Goal: Task Accomplishment & Management: Complete application form

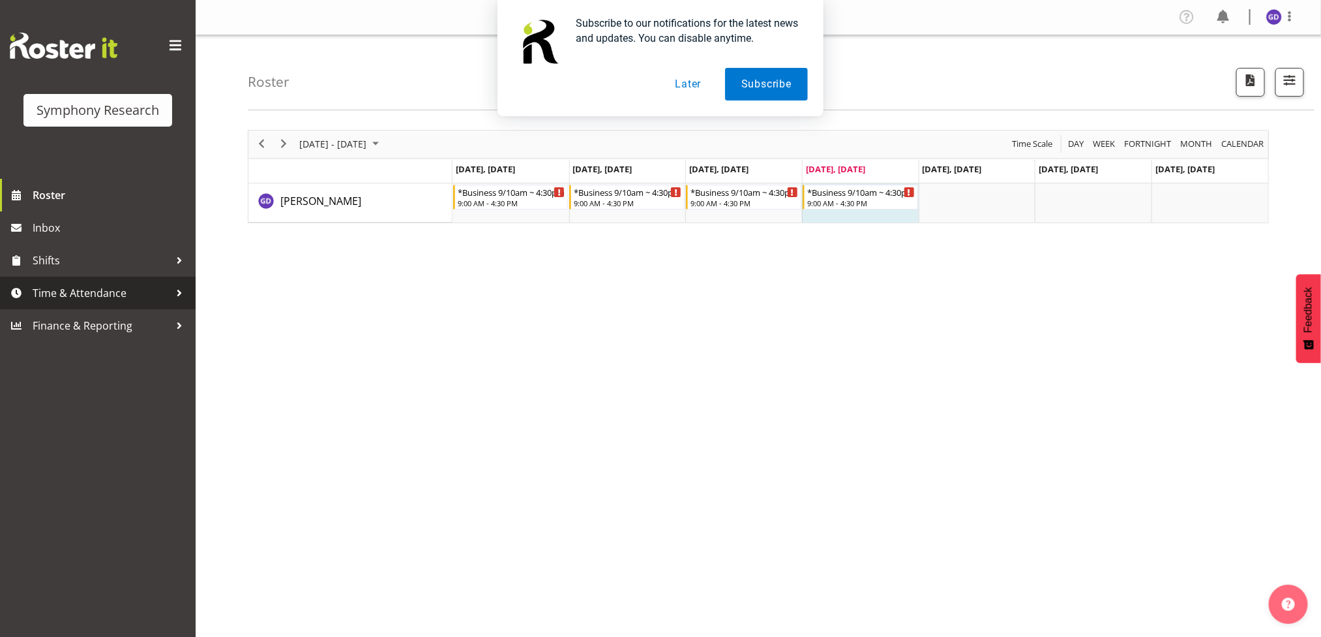
click at [73, 286] on span "Time & Attendance" at bounding box center [101, 293] width 137 height 20
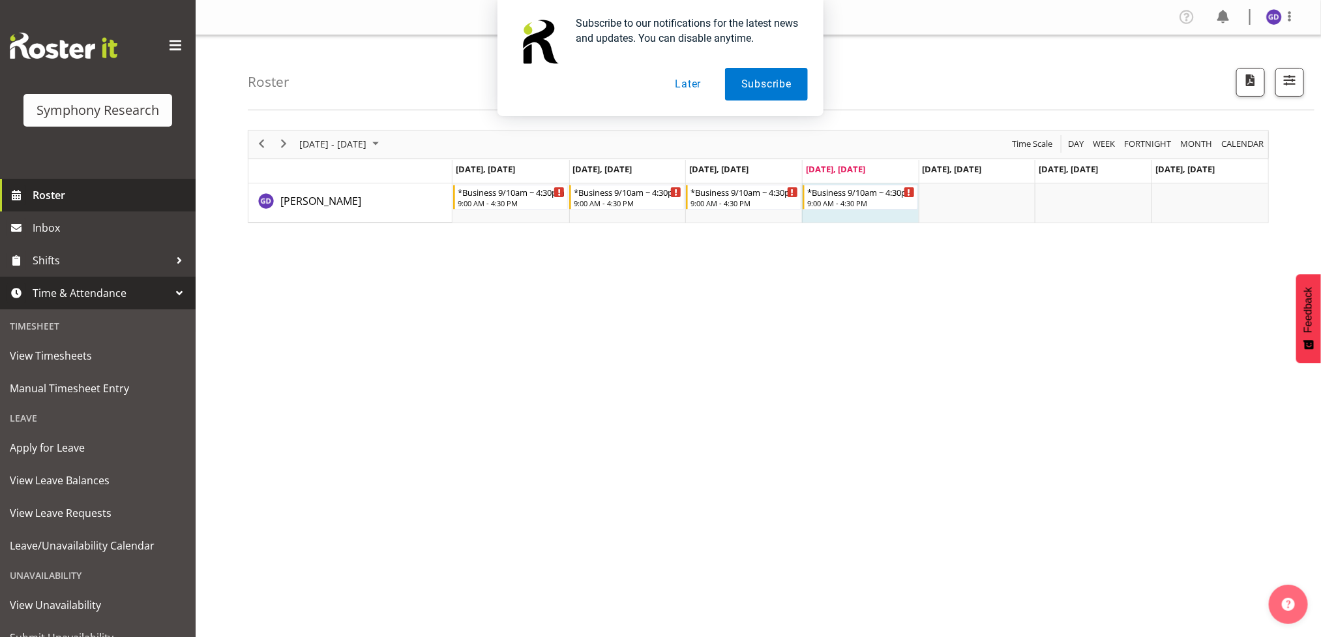
click at [48, 194] on span "Roster" at bounding box center [111, 195] width 157 height 20
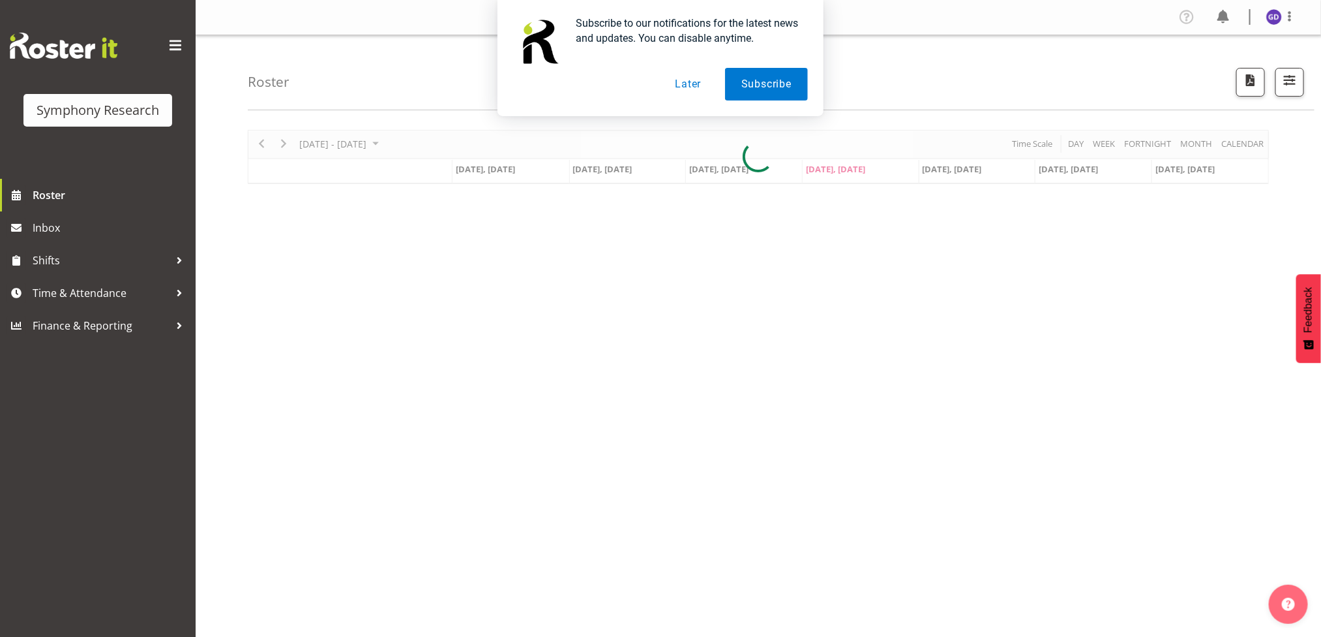
click at [683, 90] on button "Later" at bounding box center [688, 84] width 59 height 33
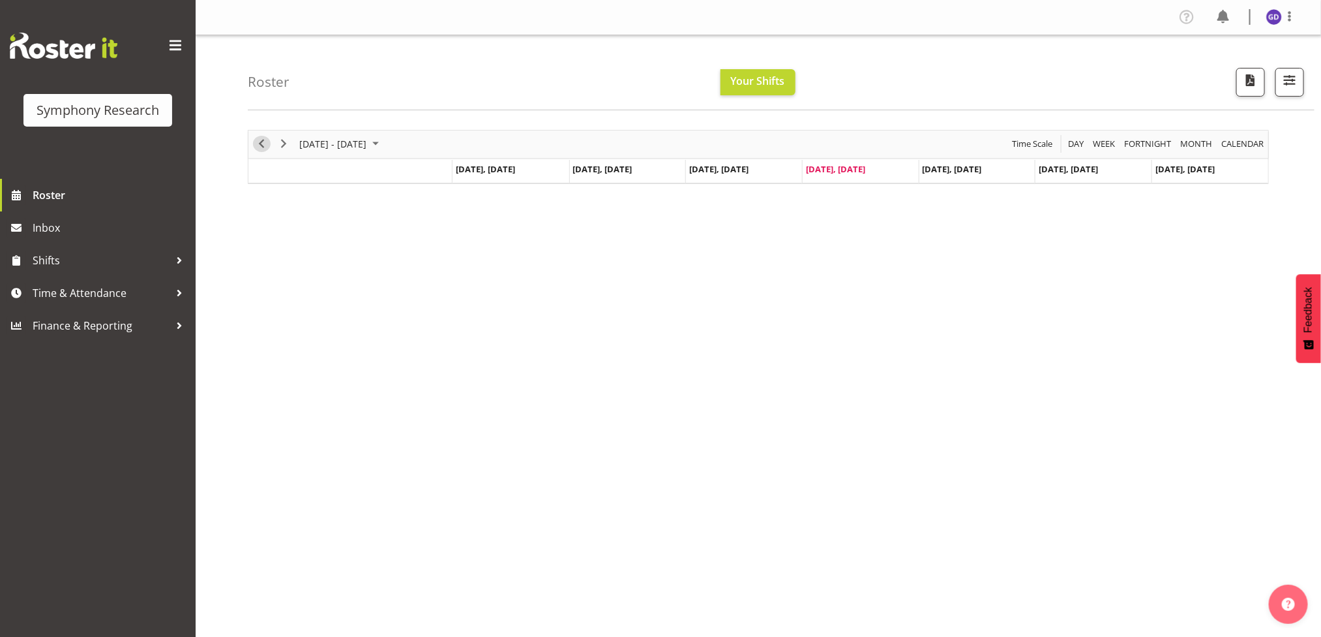
click at [261, 147] on span "Previous" at bounding box center [262, 144] width 16 height 16
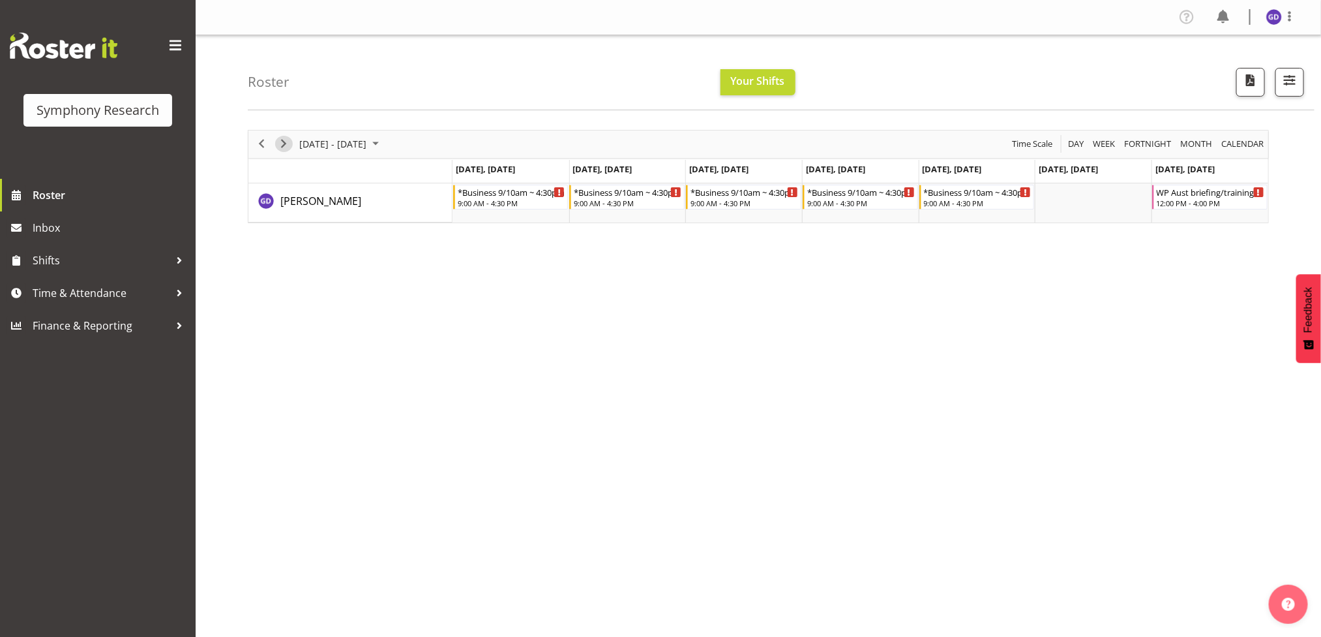
click at [288, 143] on span "Next" at bounding box center [284, 144] width 16 height 16
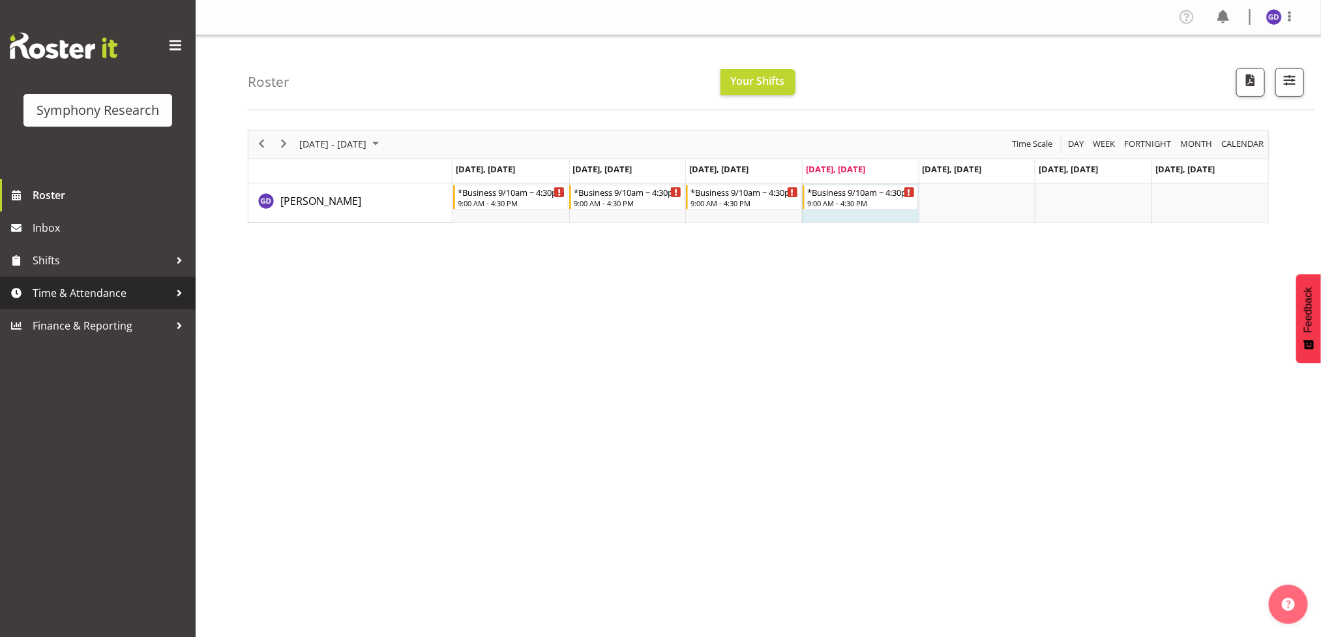
click at [84, 290] on span "Time & Attendance" at bounding box center [101, 293] width 137 height 20
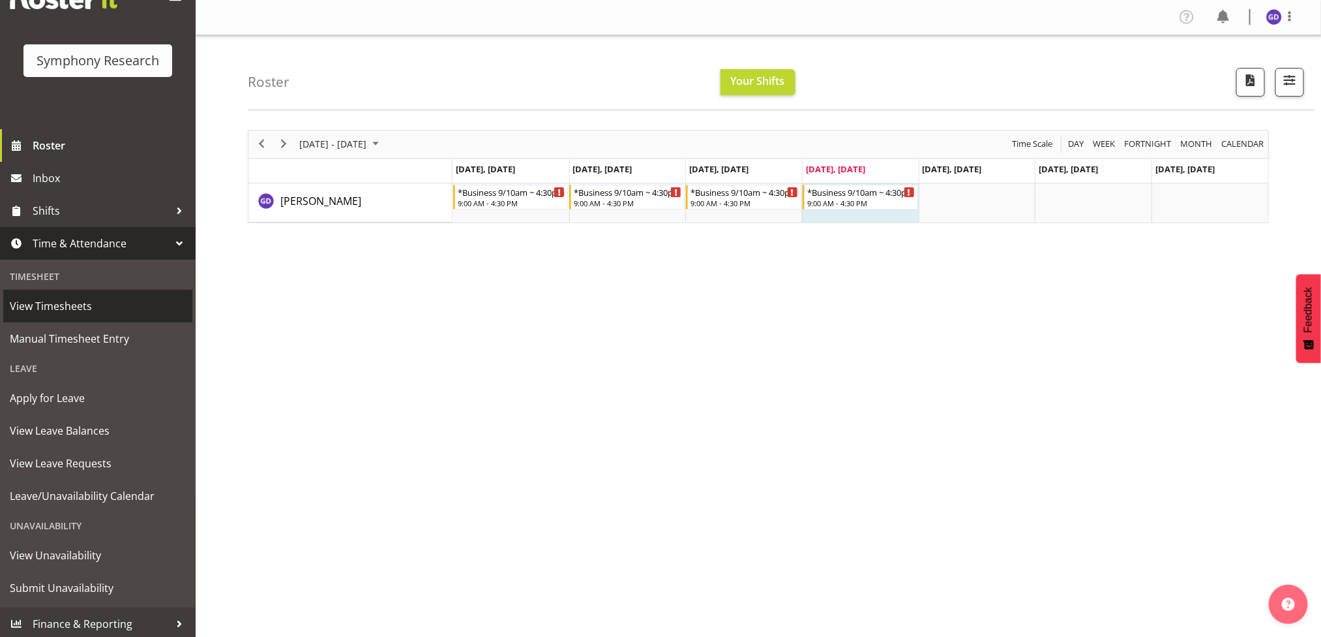
scroll to position [52, 0]
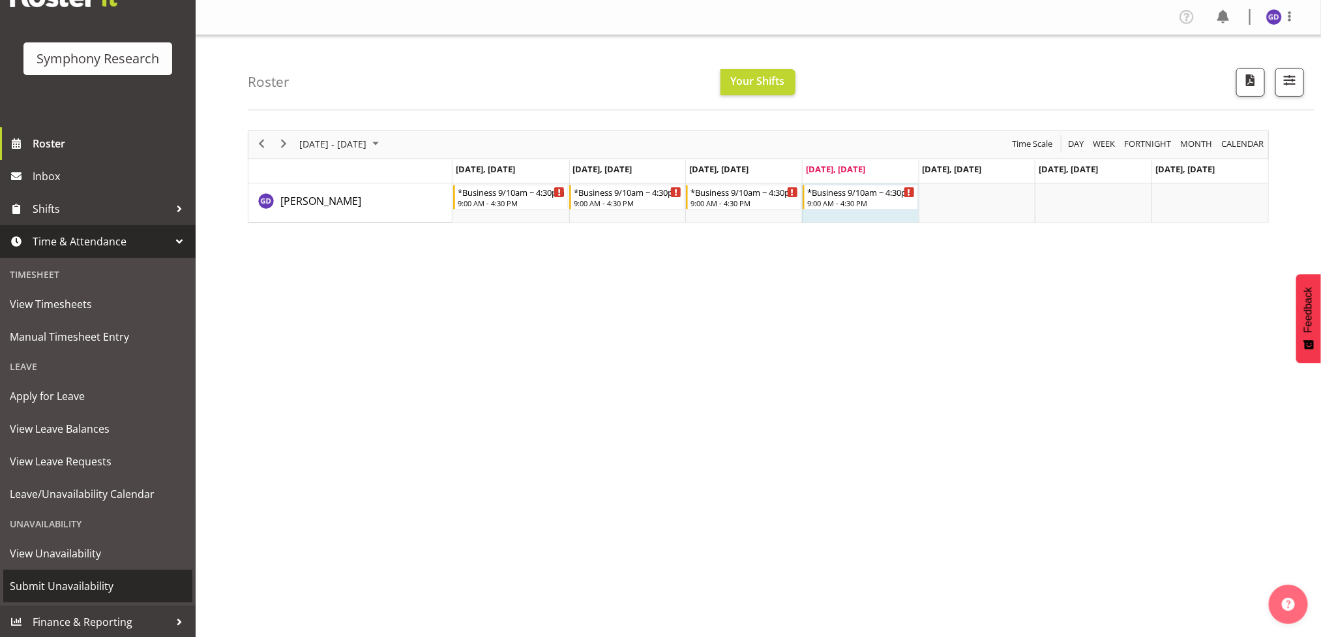
click at [63, 584] on span "Submit Unavailability" at bounding box center [98, 586] width 176 height 20
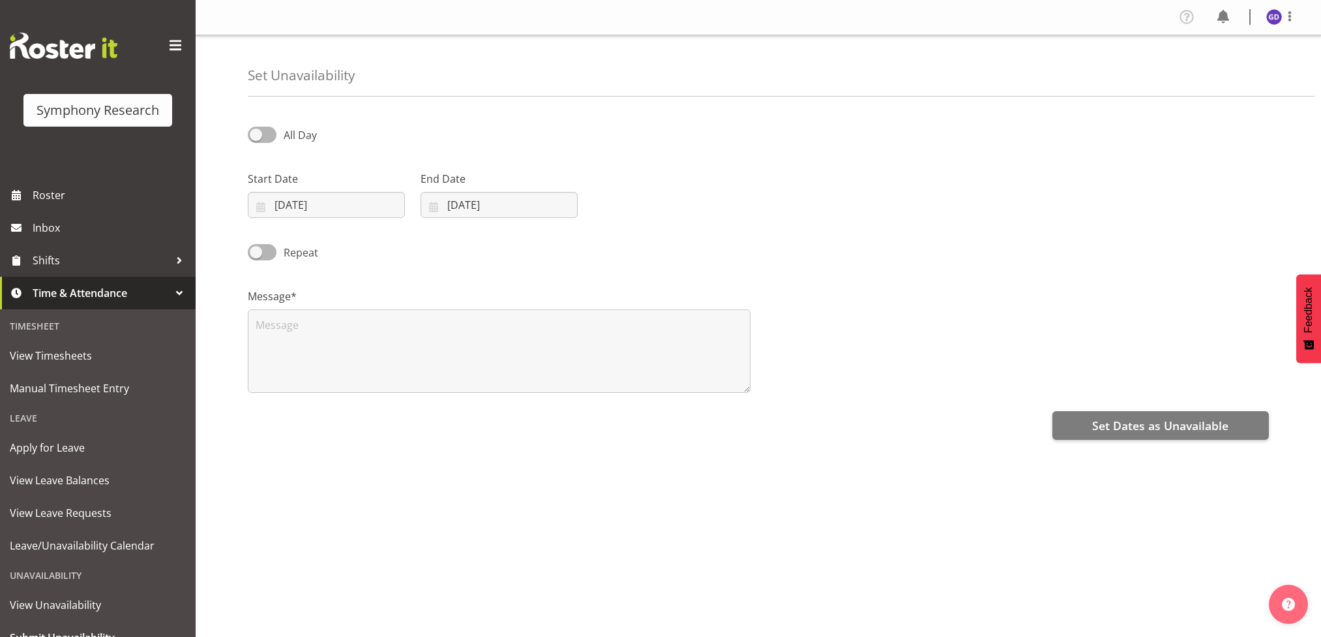
select select "7"
select select "2025"
click at [314, 206] on input "14/08/2025" at bounding box center [326, 205] width 157 height 26
click at [429, 386] on span "23" at bounding box center [431, 384] width 10 height 12
type input "23/08/2025"
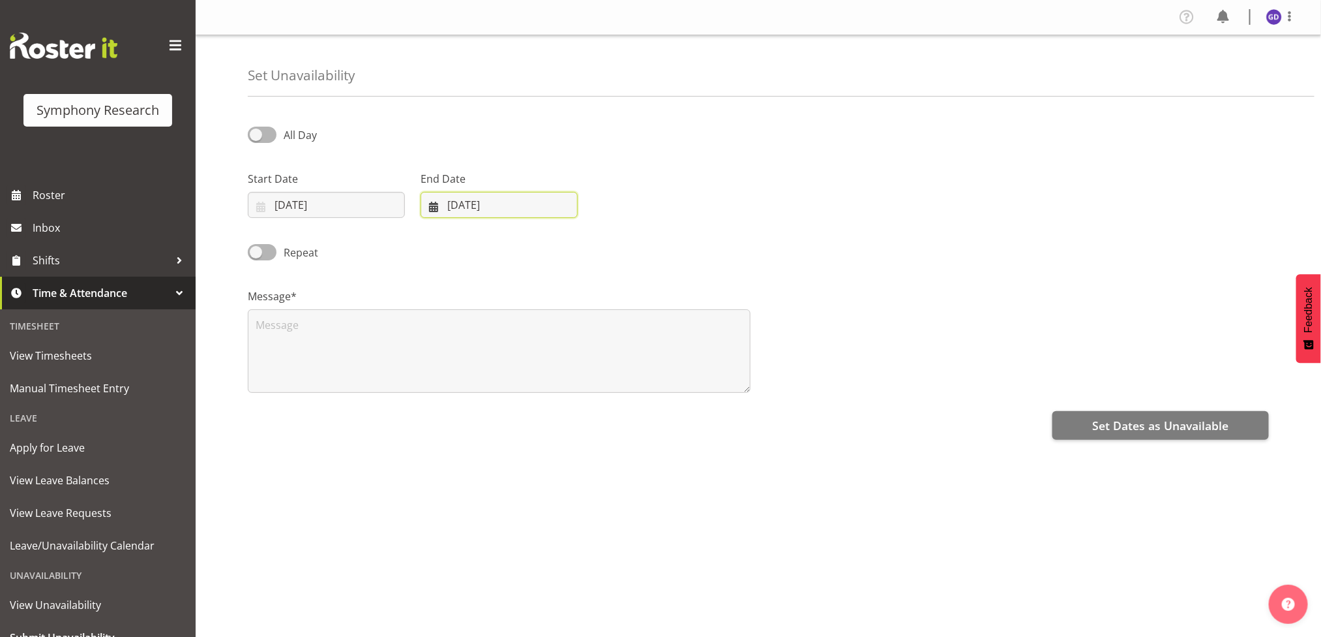
click at [507, 202] on input "14/08/2025" at bounding box center [499, 205] width 157 height 26
click at [607, 388] on span "23" at bounding box center [604, 384] width 10 height 12
type input "23/08/2025"
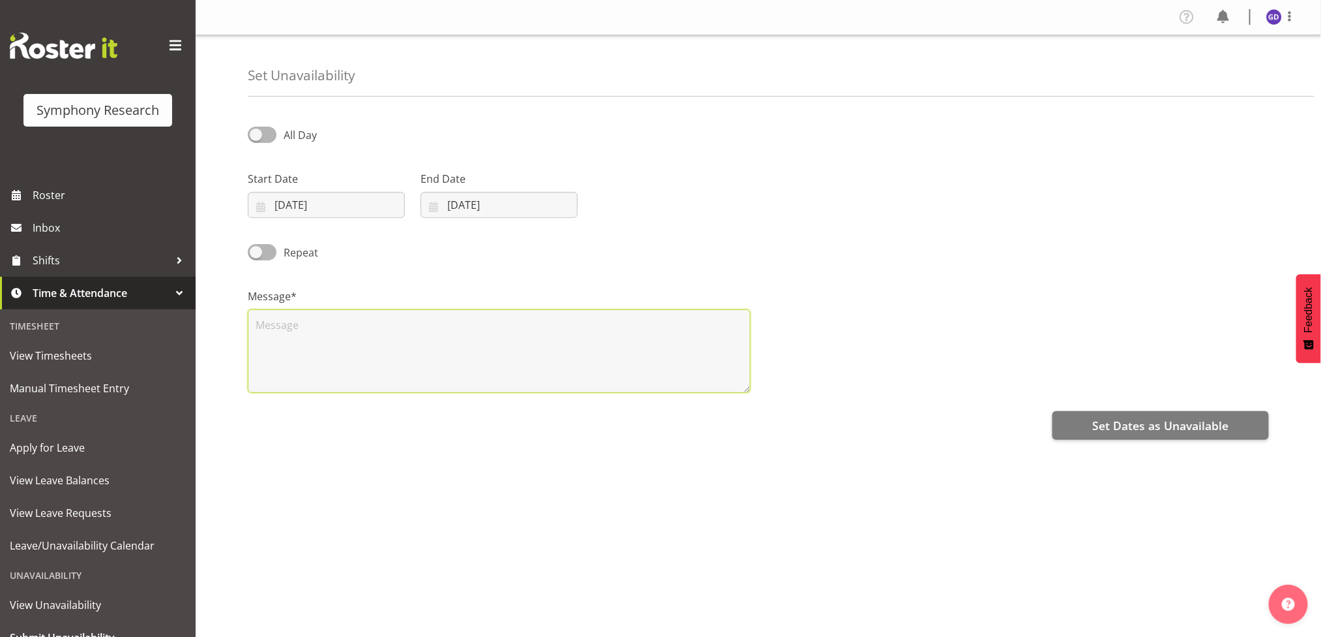
click at [293, 333] on textarea at bounding box center [499, 350] width 503 height 83
type textarea "hj"
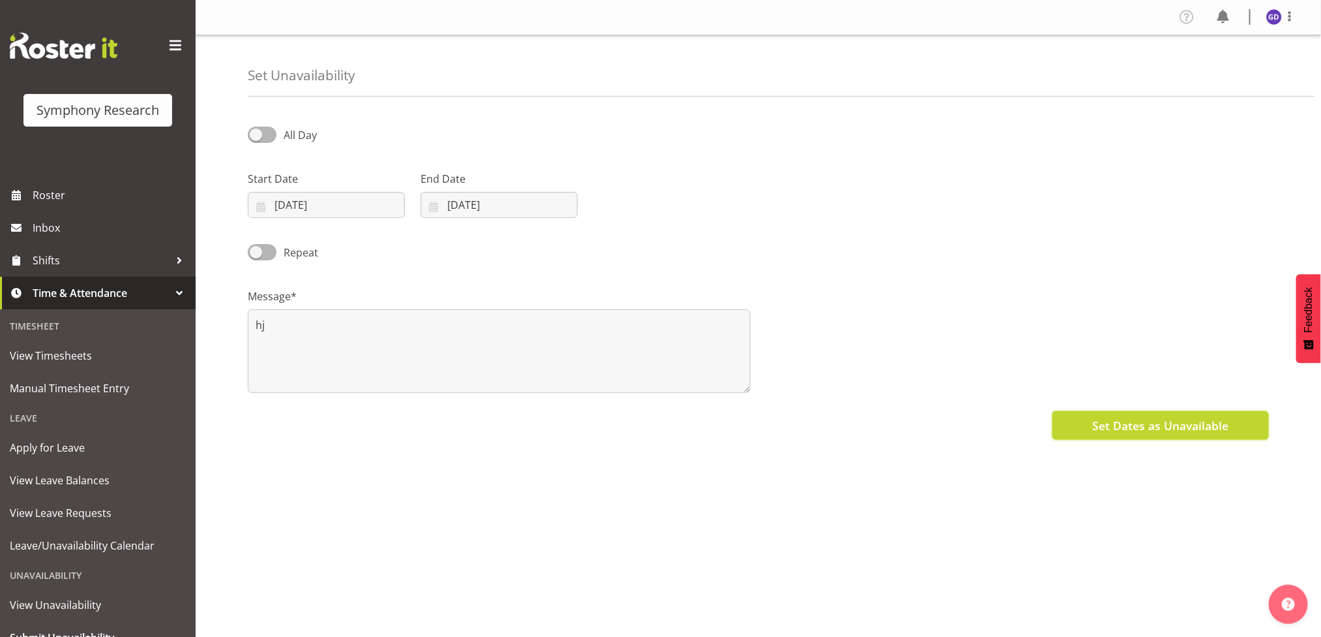
click at [1192, 428] on span "Set Dates as Unavailable" at bounding box center [1160, 425] width 136 height 17
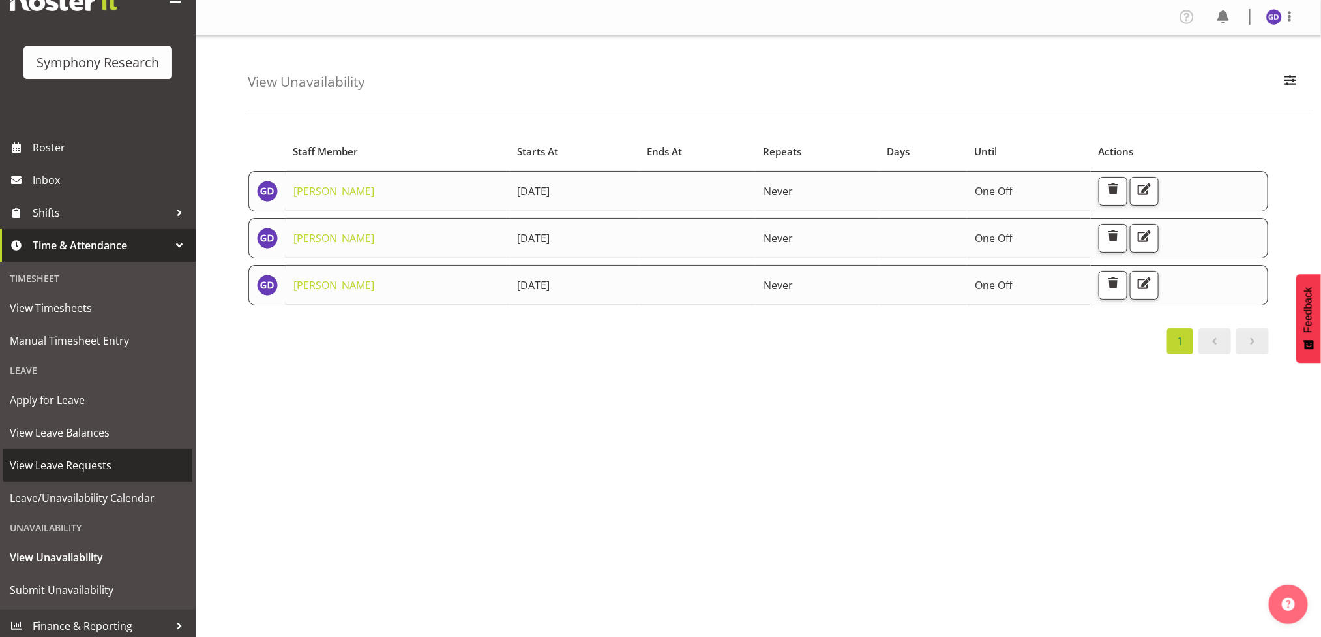
scroll to position [52, 0]
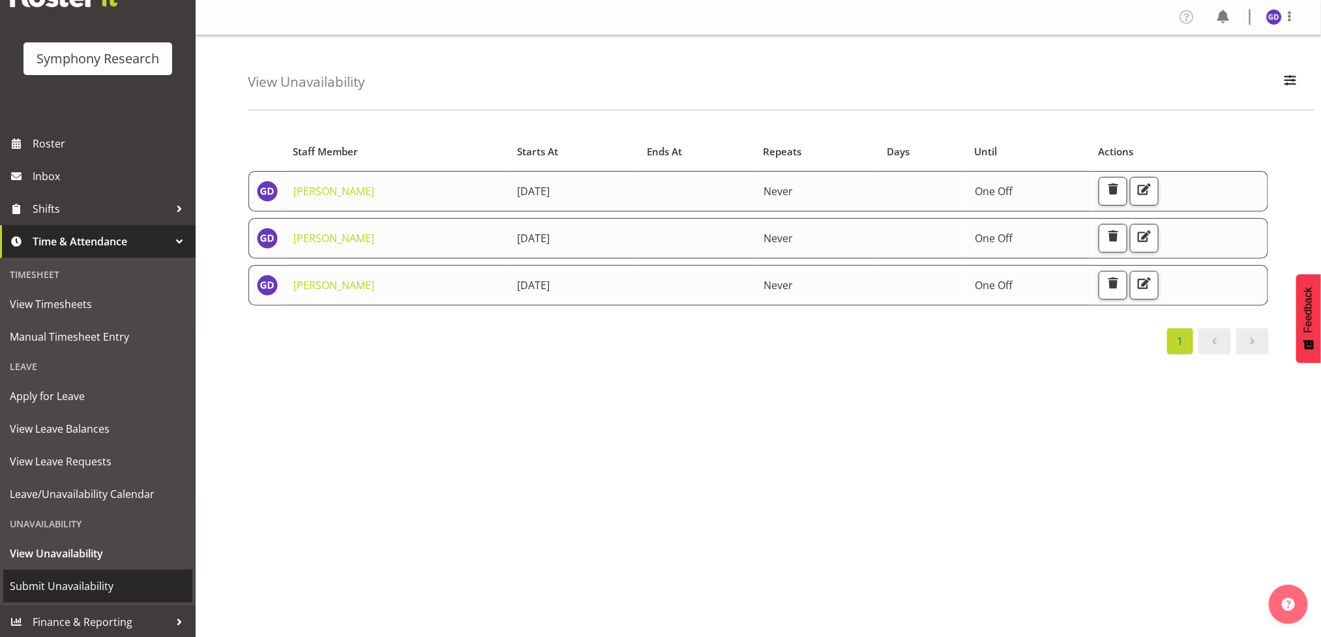
click at [87, 582] on span "Submit Unavailability" at bounding box center [98, 586] width 176 height 20
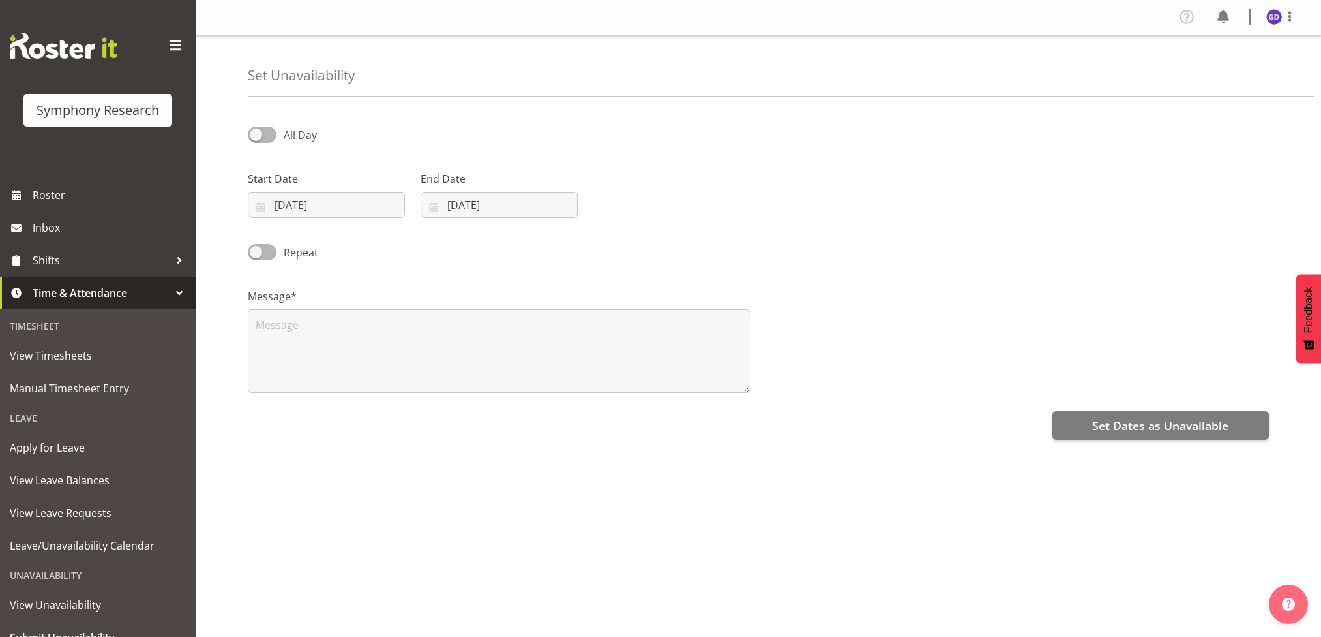
select select "7"
select select "2025"
click at [384, 208] on input "14/08/2025" at bounding box center [326, 205] width 157 height 26
click at [275, 411] on span "24" at bounding box center [273, 408] width 10 height 12
type input "24/08/2025"
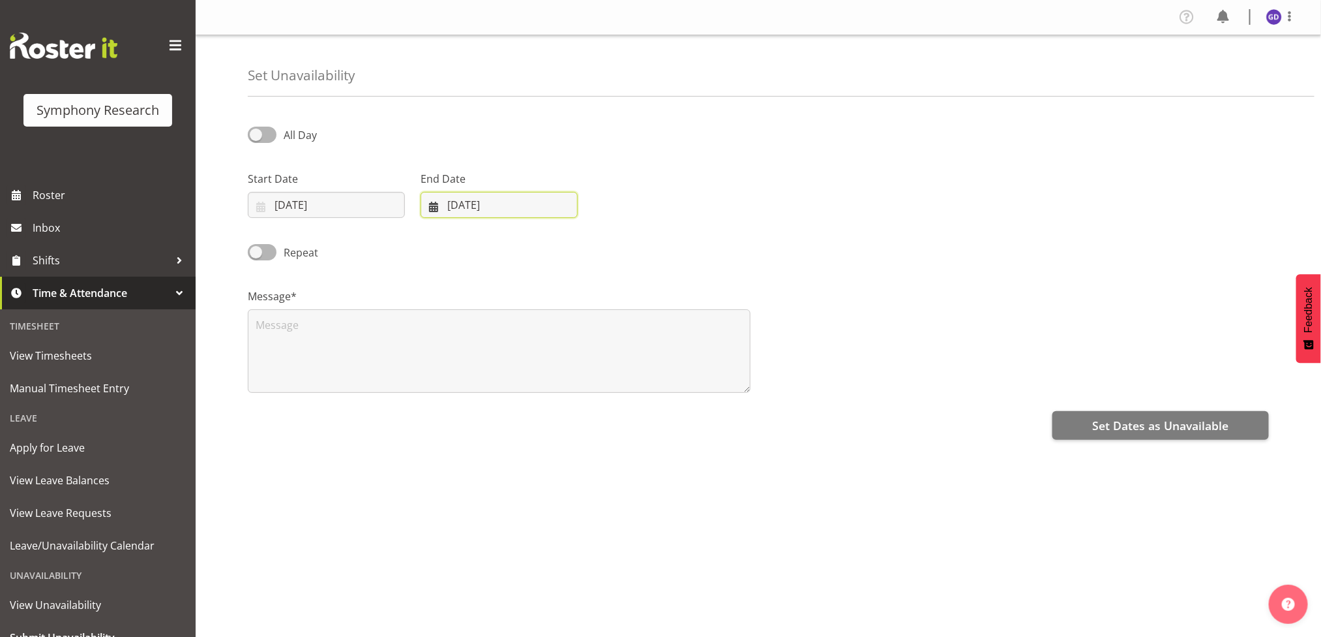
click at [499, 198] on input "14/08/2025" at bounding box center [499, 205] width 157 height 26
click at [448, 408] on span "24" at bounding box center [446, 408] width 10 height 12
type input "24/08/2025"
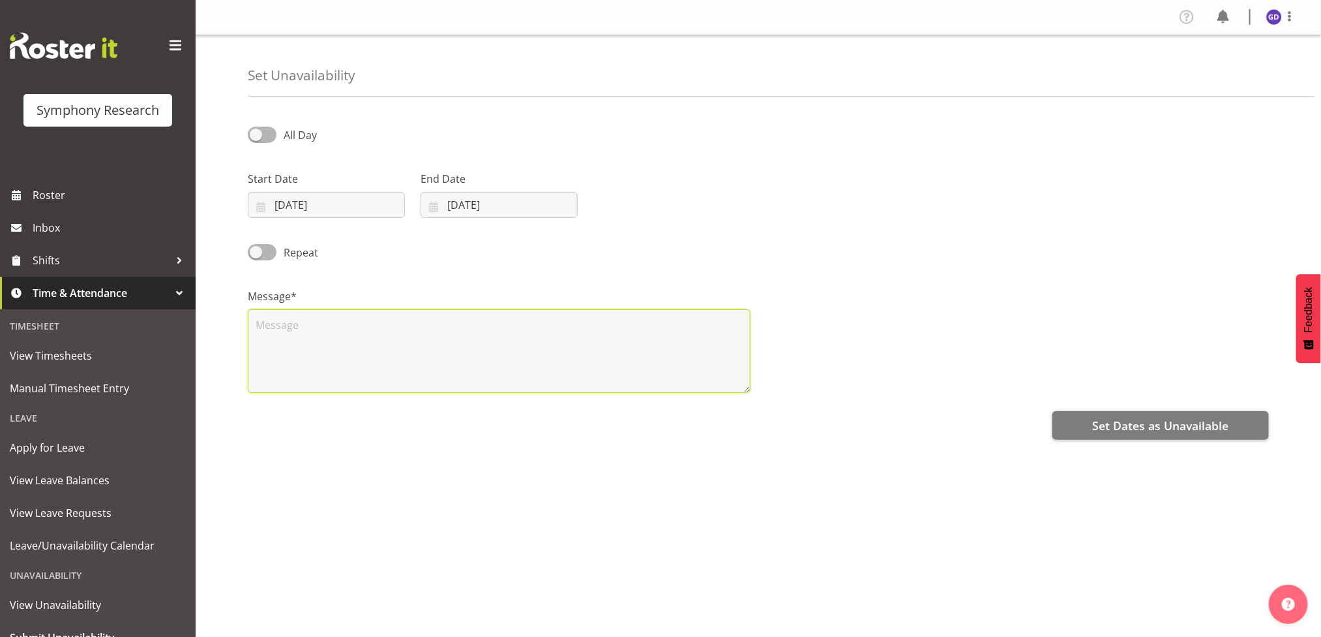
click at [313, 356] on textarea at bounding box center [499, 350] width 503 height 83
type textarea "kjl"
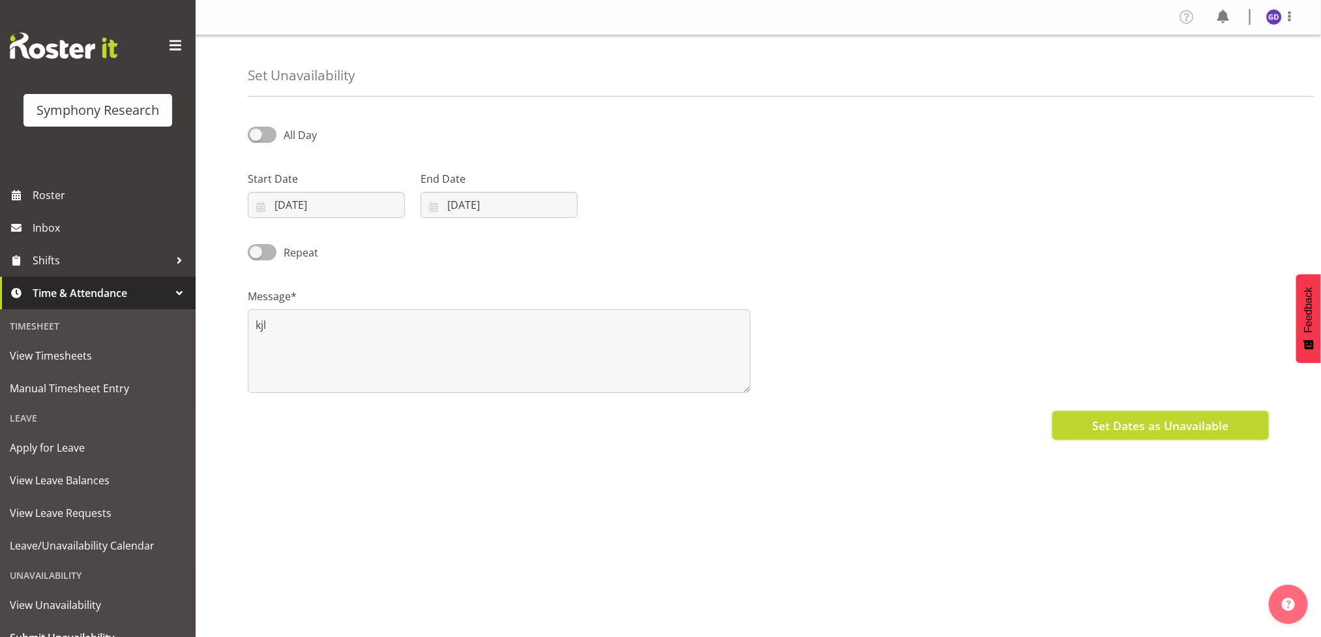
click at [1106, 421] on span "Set Dates as Unavailable" at bounding box center [1160, 425] width 136 height 17
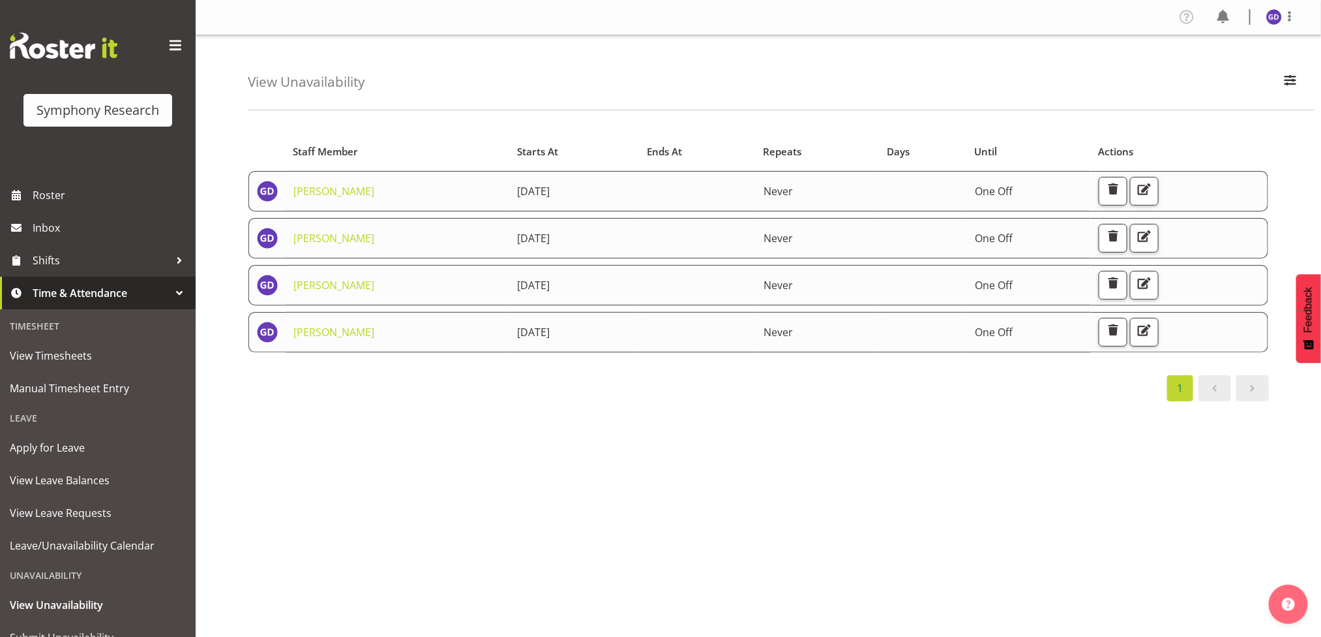
click at [518, 489] on div "Starts At Staff Member Starts At Ends At Repeats Days Until Actions [PERSON_NAM…" at bounding box center [784, 381] width 1073 height 522
click at [63, 216] on link "Inbox" at bounding box center [98, 227] width 196 height 33
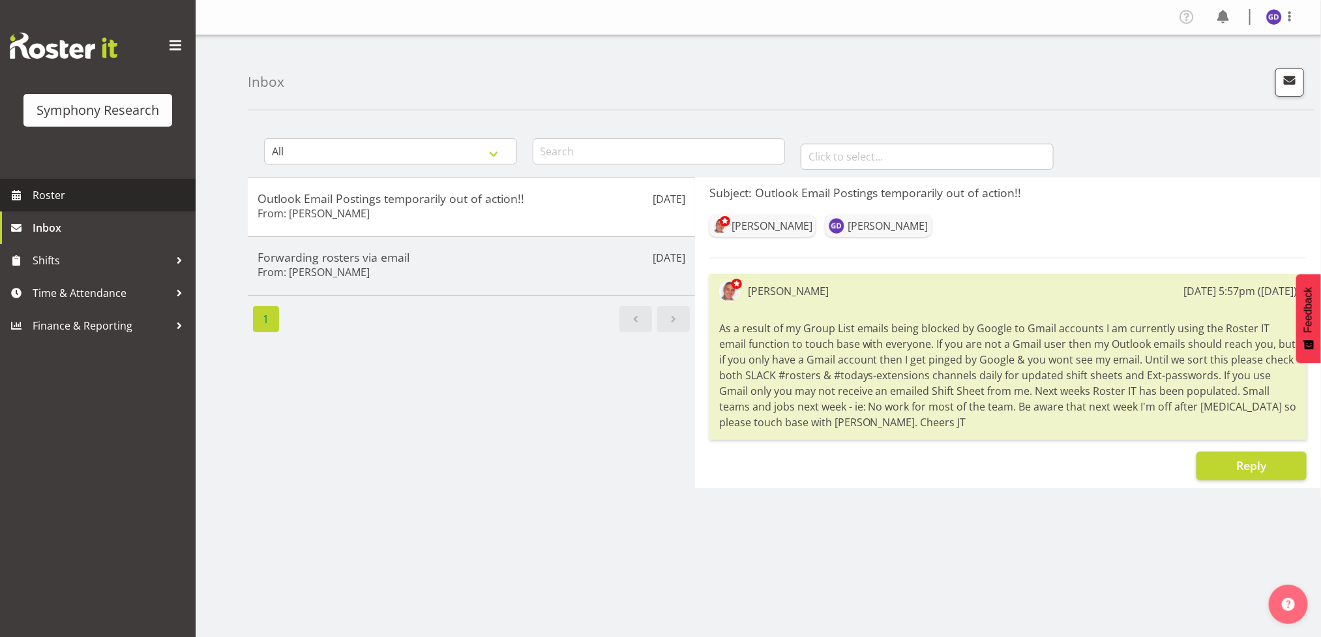
click at [51, 188] on span "Roster" at bounding box center [111, 195] width 157 height 20
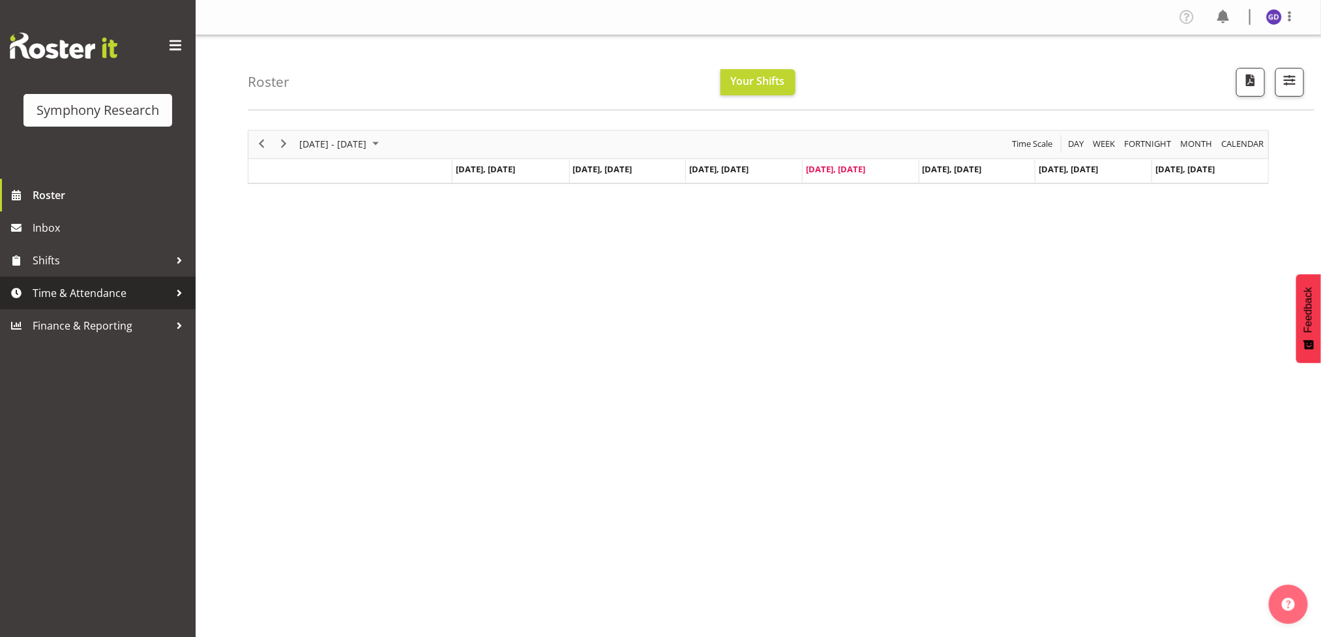
click at [74, 296] on span "Time & Attendance" at bounding box center [101, 293] width 137 height 20
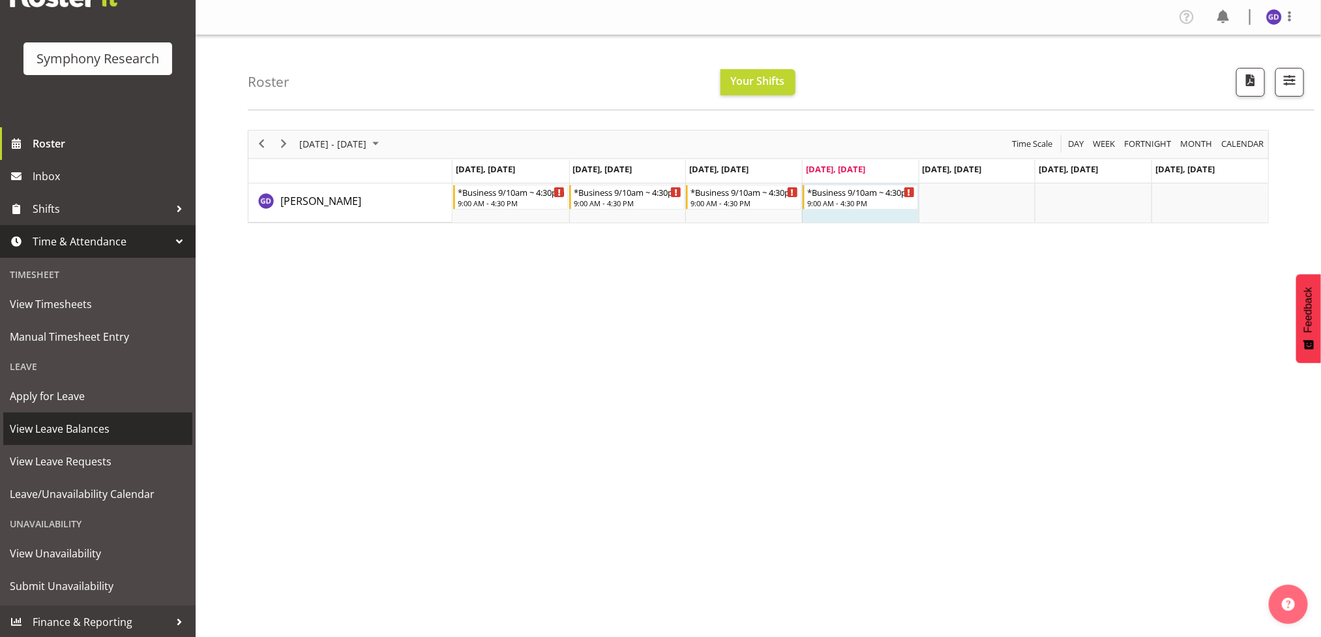
scroll to position [5, 0]
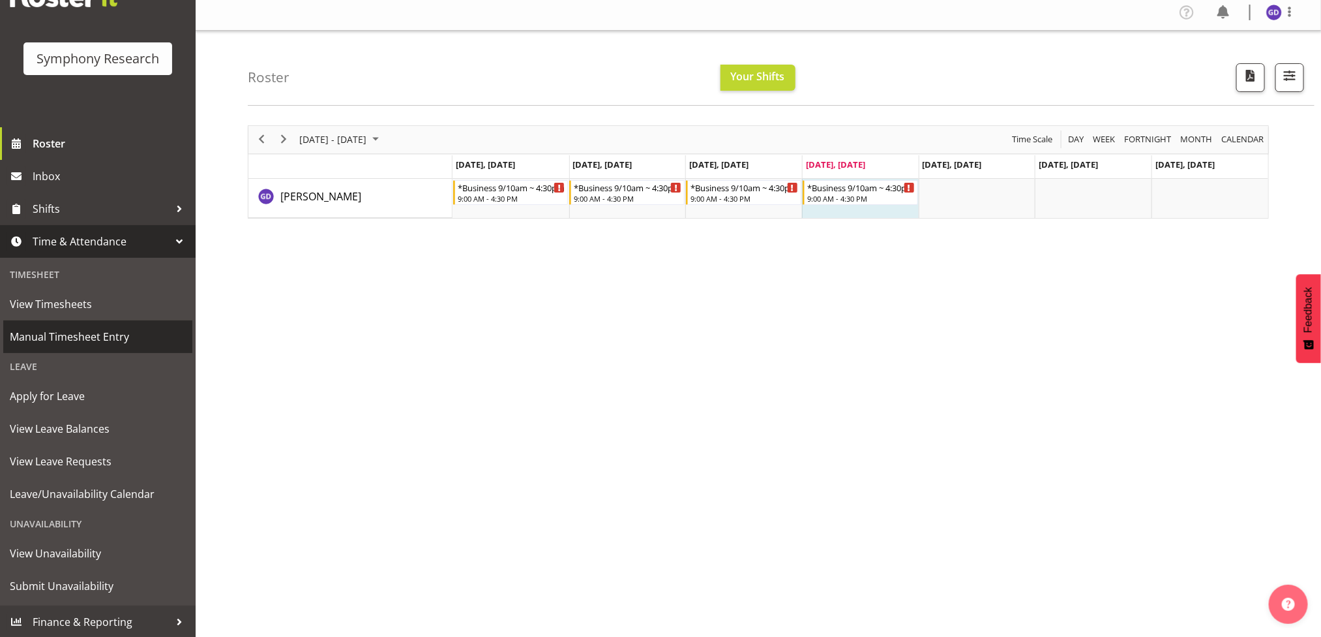
click at [48, 331] on span "Manual Timesheet Entry" at bounding box center [98, 337] width 176 height 20
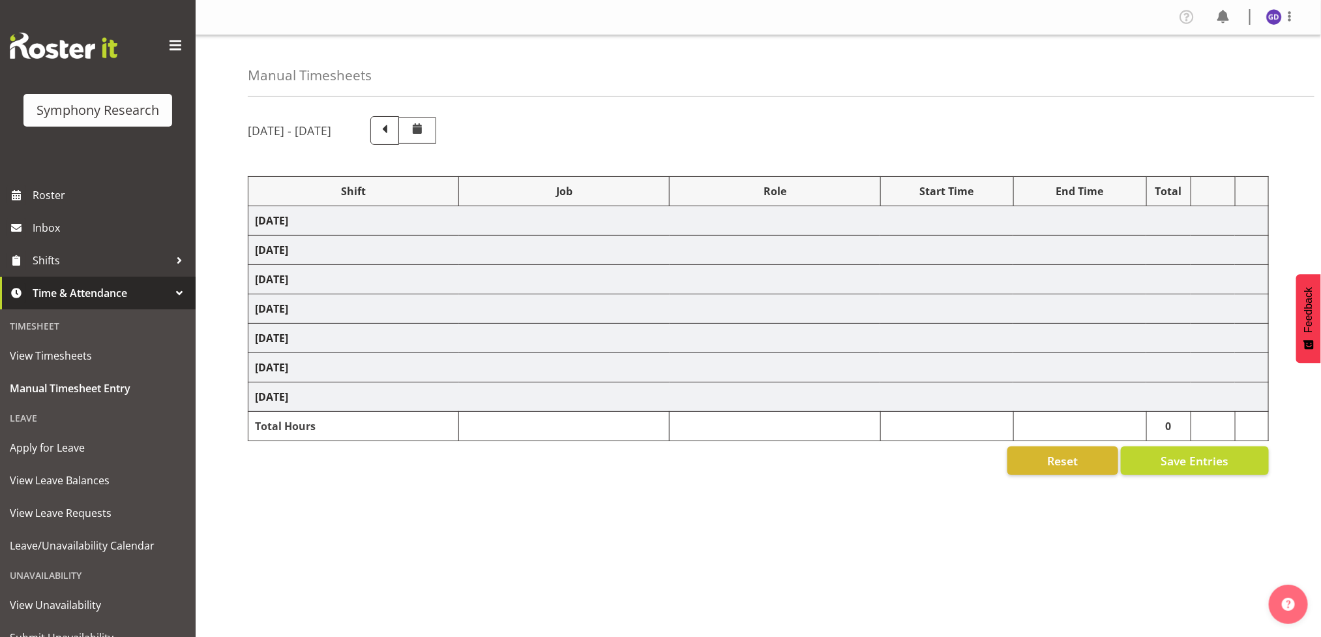
select select "26078"
select select "10242"
select select "47"
select select "26078"
select select "10458"
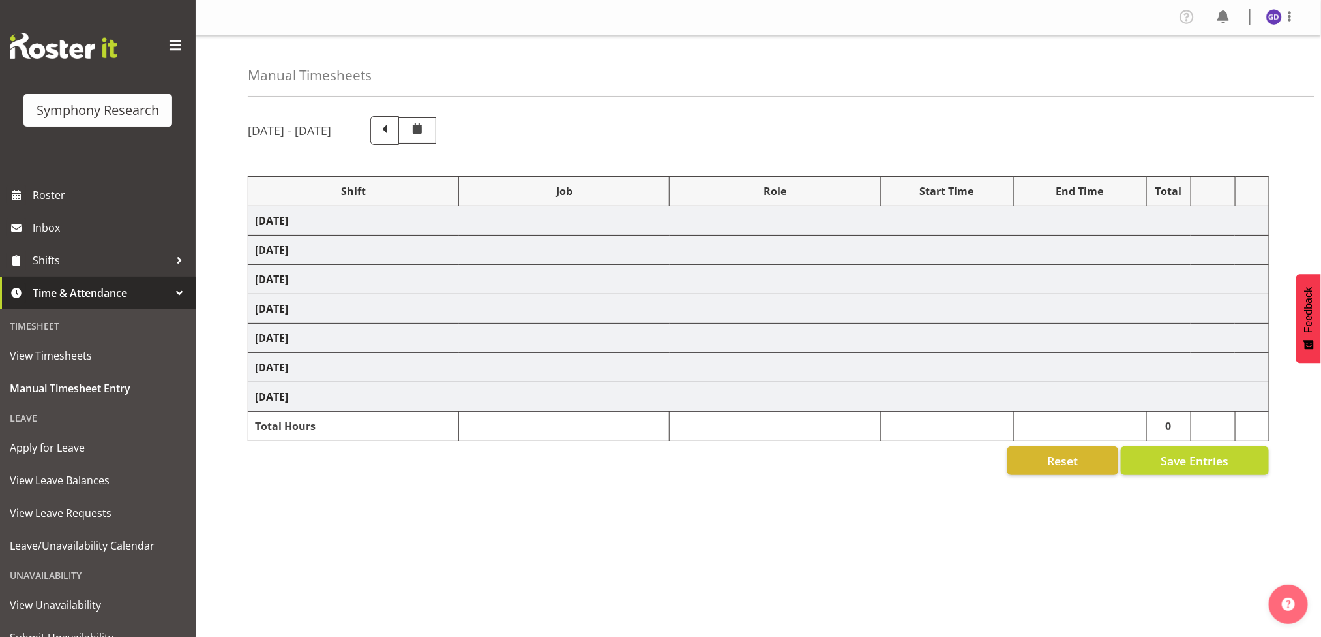
select select "47"
select select "26078"
select select "10242"
select select "47"
select select "26078"
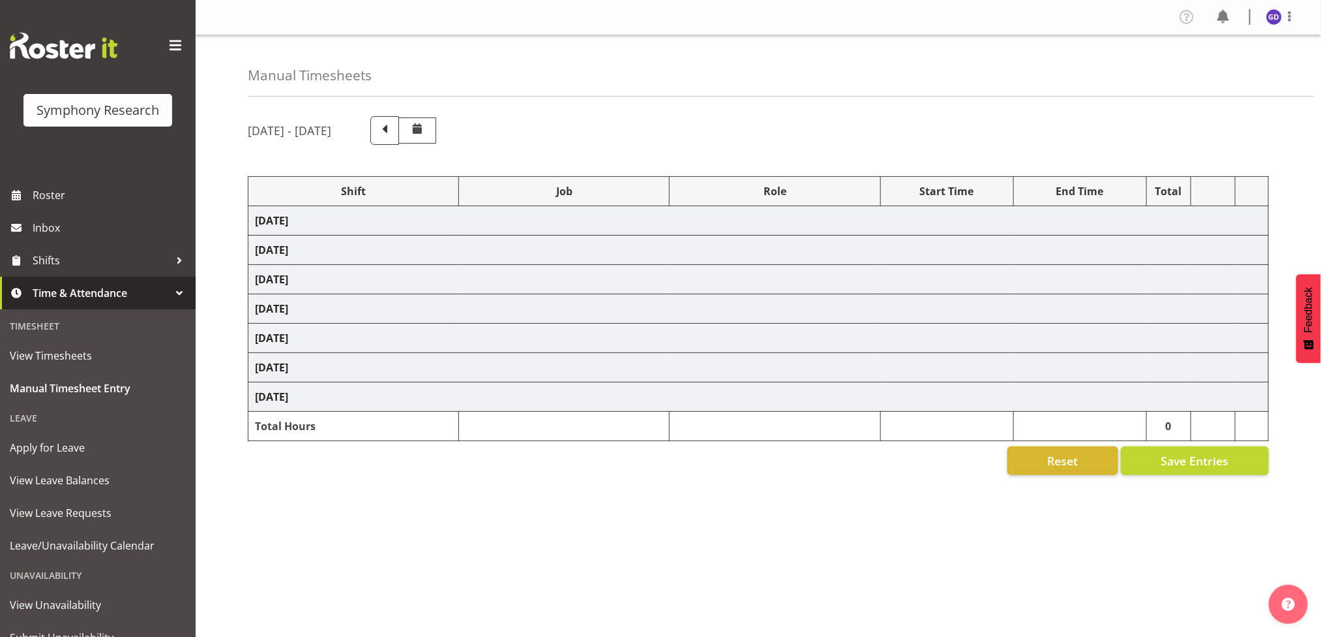
select select "10242"
select select "47"
select select "26078"
select select "10458"
select select "47"
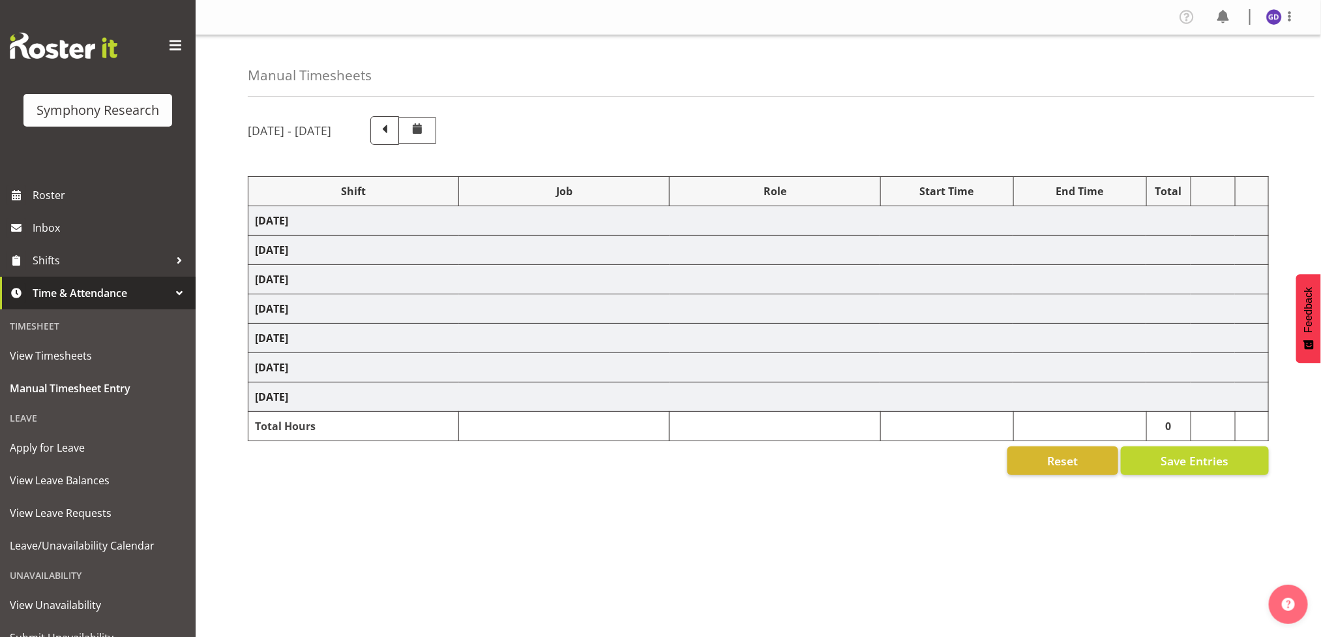
select select "26078"
select select "10242"
select select "47"
select select "26078"
select select "10242"
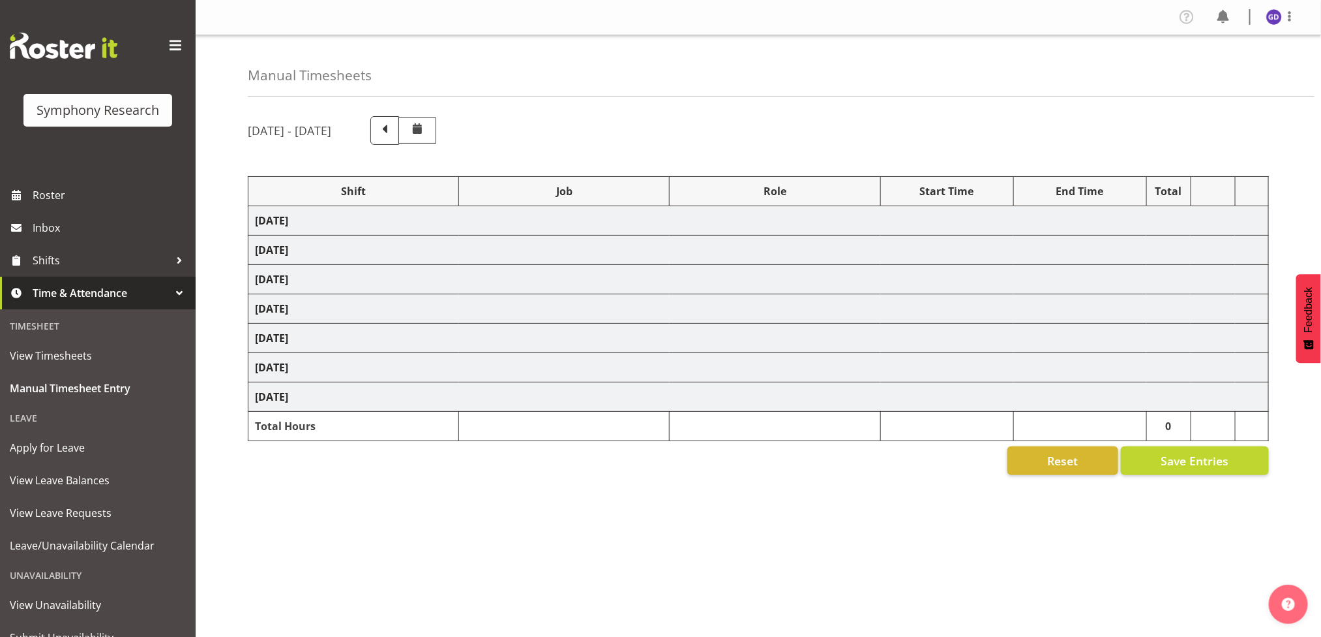
select select "26078"
select select "10242"
select select "47"
select select "26078"
select select "10458"
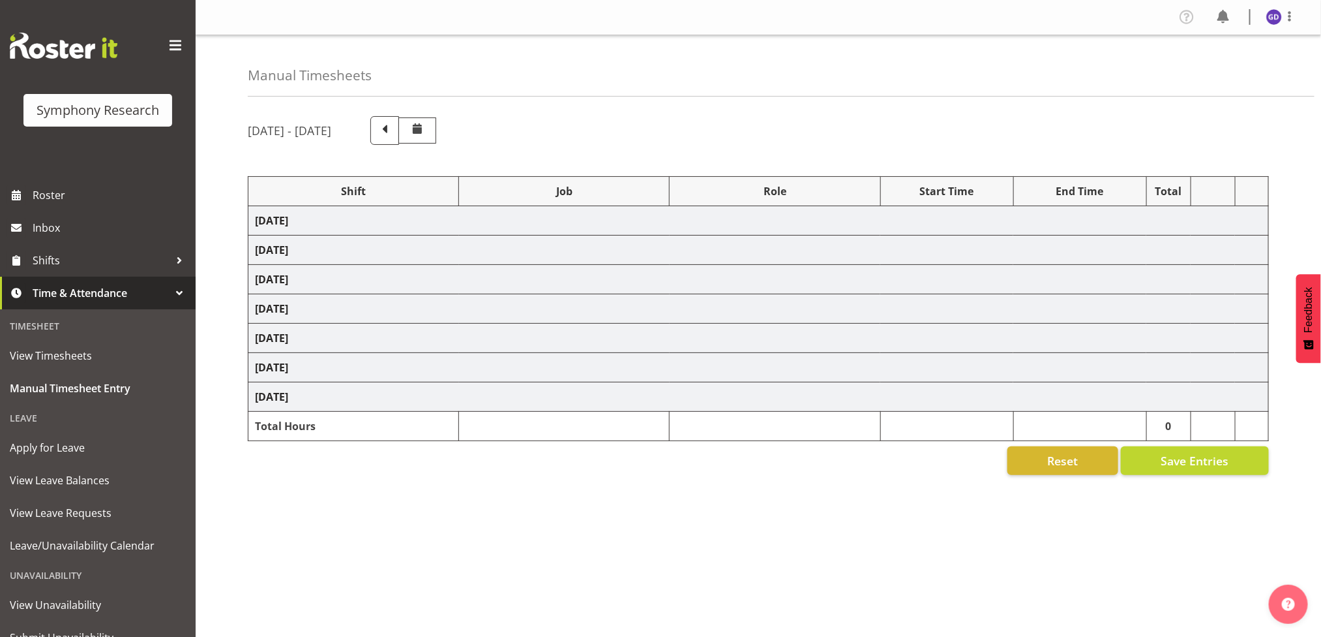
select select "47"
select select "26078"
select select "10242"
select select "47"
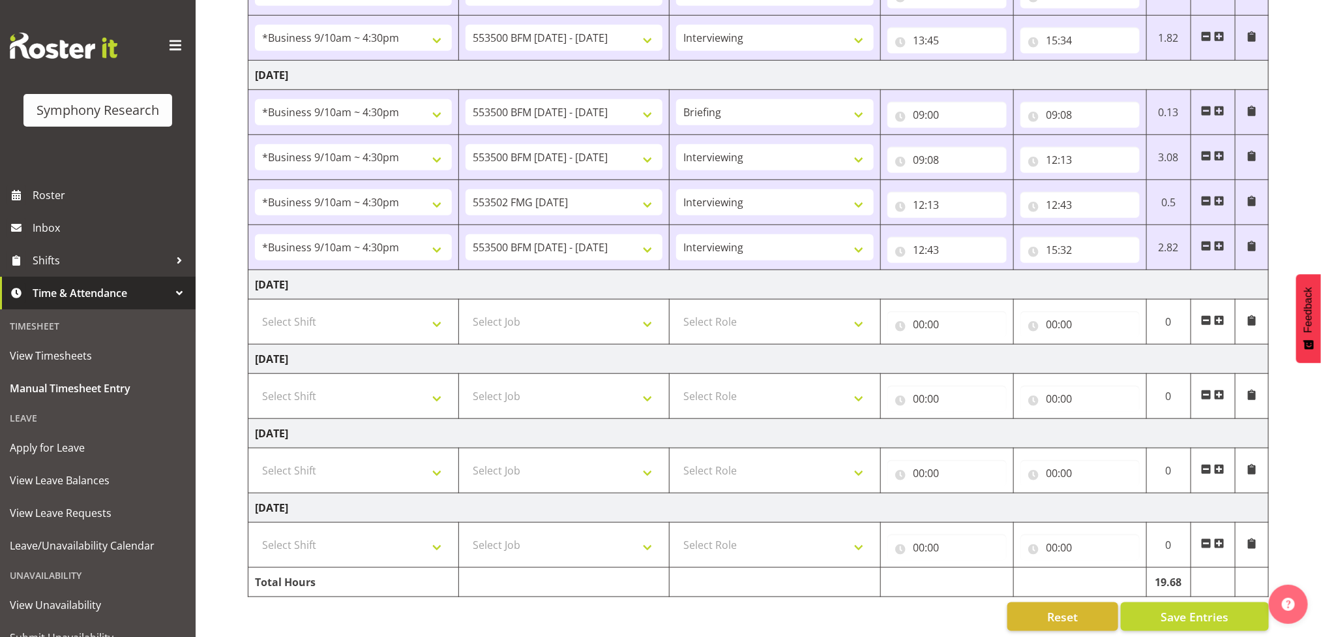
scroll to position [500, 0]
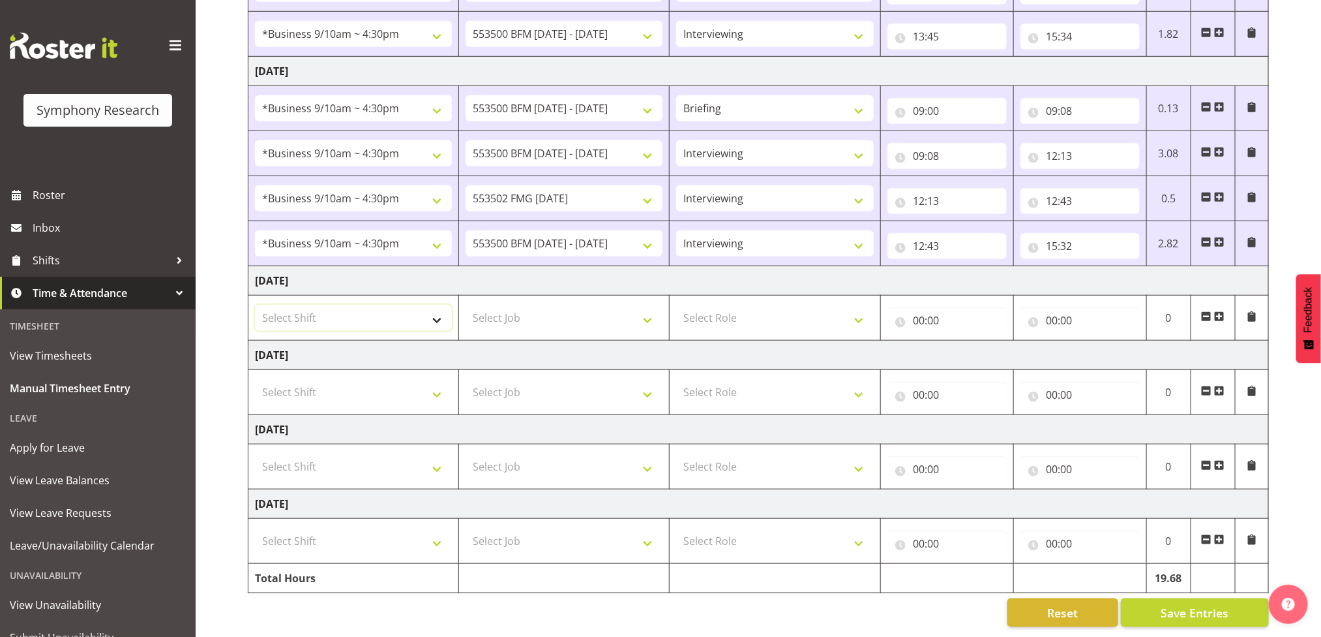
drag, startPoint x: 431, startPoint y: 304, endPoint x: 437, endPoint y: 309, distance: 7.9
click at [431, 305] on select "Select Shift !!Project Briefing (Job to be assigned) !!Weekend Residential (Ros…" at bounding box center [353, 318] width 197 height 26
select select "26078"
click at [255, 305] on select "Select Shift !!Project Briefing (Job to be assigned) !!Weekend Residential (Ros…" at bounding box center [353, 318] width 197 height 26
click at [654, 305] on select "Select Job 550060 IF Admin 553492 World Poll Aus Wave 2 Main 2025 553500 BFM [D…" at bounding box center [564, 318] width 197 height 26
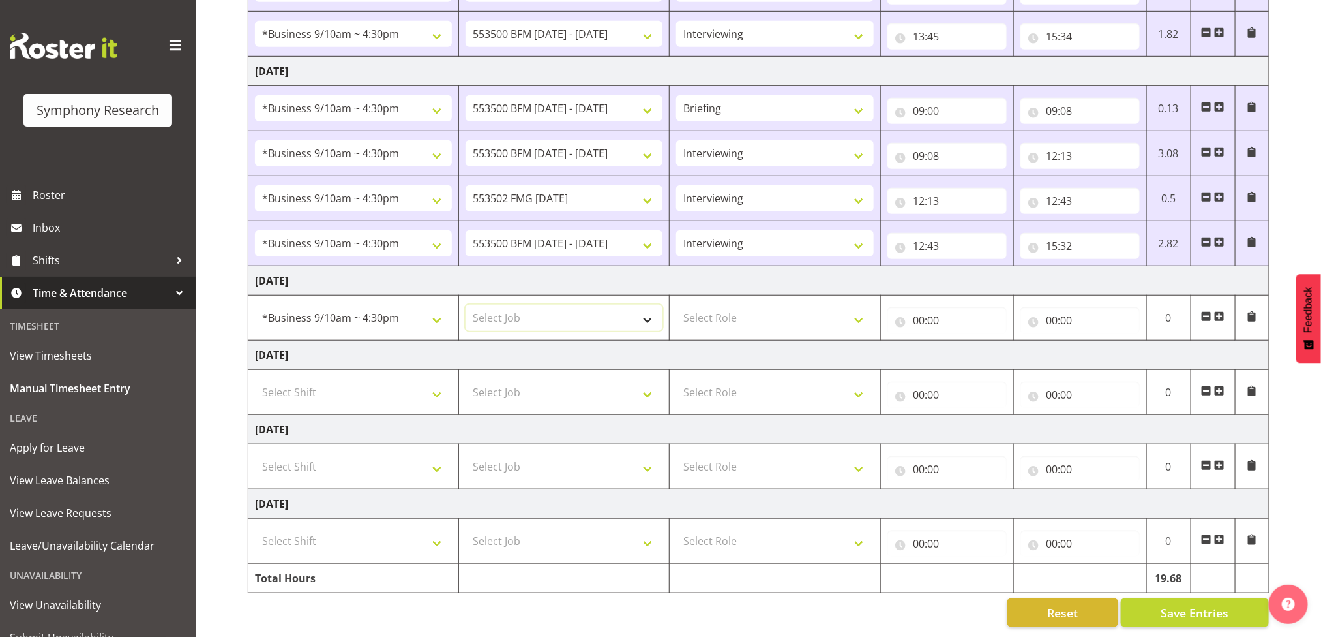
select select "10458"
click at [466, 305] on select "Select Job 550060 IF Admin 553492 World Poll Aus Wave 2 Main 2025 553500 BFM [D…" at bounding box center [564, 318] width 197 height 26
drag, startPoint x: 845, startPoint y: 300, endPoint x: 834, endPoint y: 309, distance: 14.4
click at [845, 305] on select "Select Role Briefing Interviewing" at bounding box center [774, 318] width 197 height 26
select select "47"
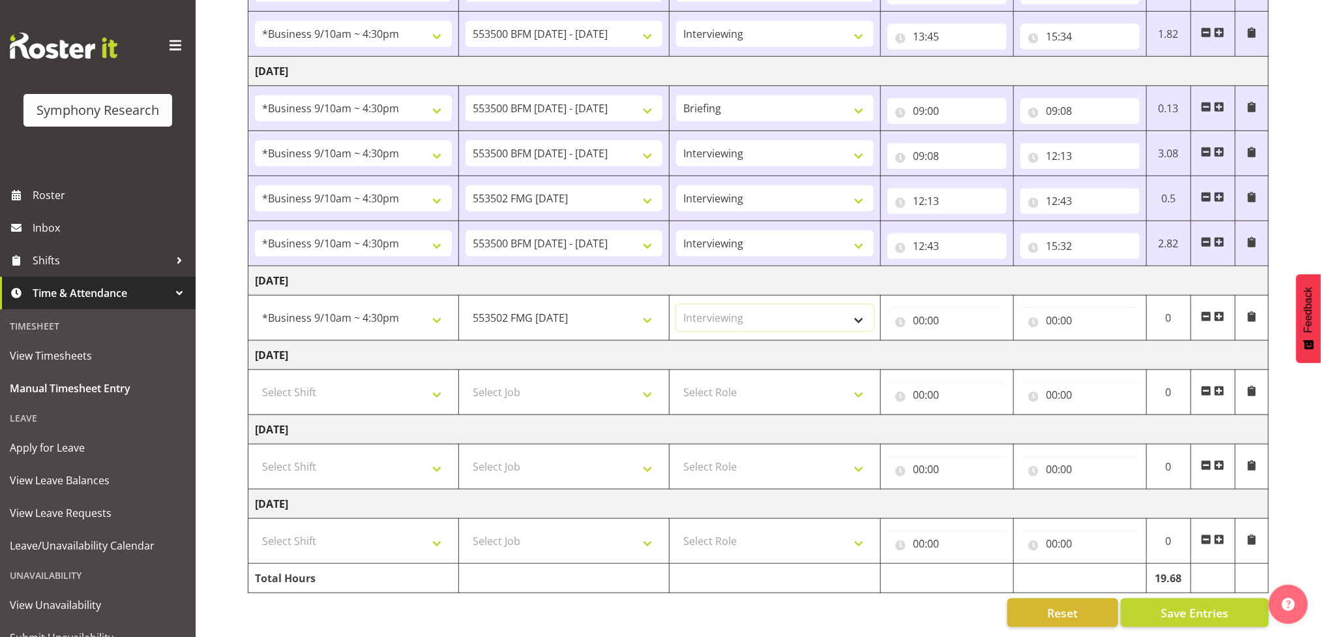
click at [676, 305] on select "Select Role Briefing Interviewing" at bounding box center [774, 318] width 197 height 26
click at [937, 307] on input "00:00" at bounding box center [947, 320] width 119 height 26
click at [981, 345] on select "00 01 02 03 04 05 06 07 08 09 10 11 12 13 14 15 16 17 18 19 20 21 22 23" at bounding box center [976, 354] width 29 height 26
select select "9"
click at [962, 341] on select "00 01 02 03 04 05 06 07 08 09 10 11 12 13 14 15 16 17 18 19 20 21 22 23" at bounding box center [976, 354] width 29 height 26
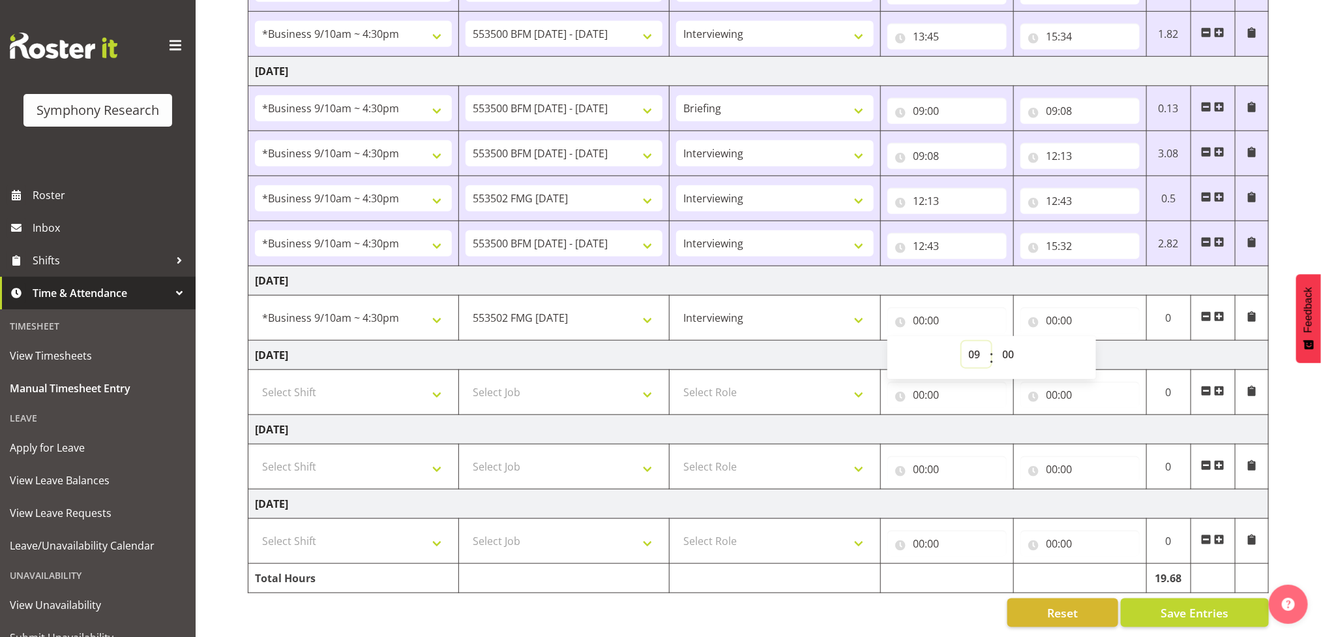
type input "09:00"
click at [1086, 307] on input "00:00" at bounding box center [1080, 320] width 119 height 26
click at [1106, 341] on select "00 01 02 03 04 05 06 07 08 09 10 11 12 13 14 15 16 17 18 19 20 21 22 23" at bounding box center [1109, 354] width 29 height 26
select select "15"
click at [1095, 341] on select "00 01 02 03 04 05 06 07 08 09 10 11 12 13 14 15 16 17 18 19 20 21 22 23" at bounding box center [1109, 354] width 29 height 26
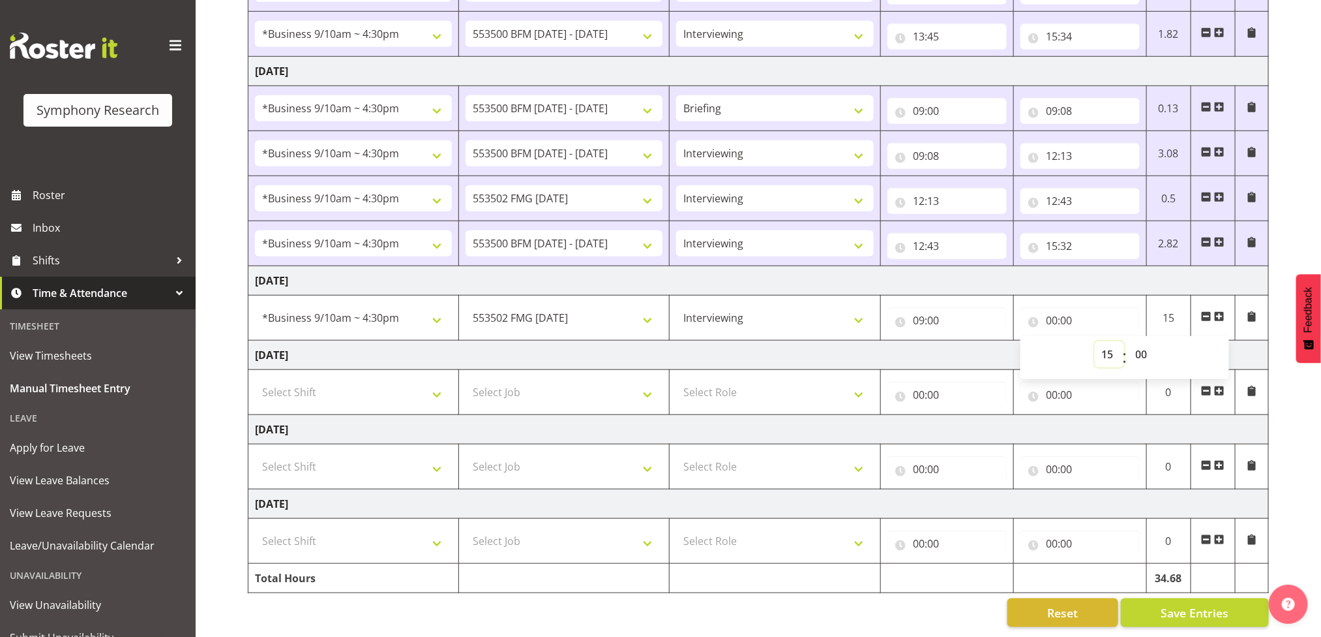
type input "15:00"
click at [1147, 341] on select "00 01 02 03 04 05 06 07 08 09 10 11 12 13 14 15 16 17 18 19 20 21 22 23 24 25 2…" at bounding box center [1143, 354] width 29 height 26
select select "30"
click at [1129, 341] on select "00 01 02 03 04 05 06 07 08 09 10 11 12 13 14 15 16 17 18 19 20 21 22 23 24 25 2…" at bounding box center [1143, 354] width 29 height 26
type input "15:30"
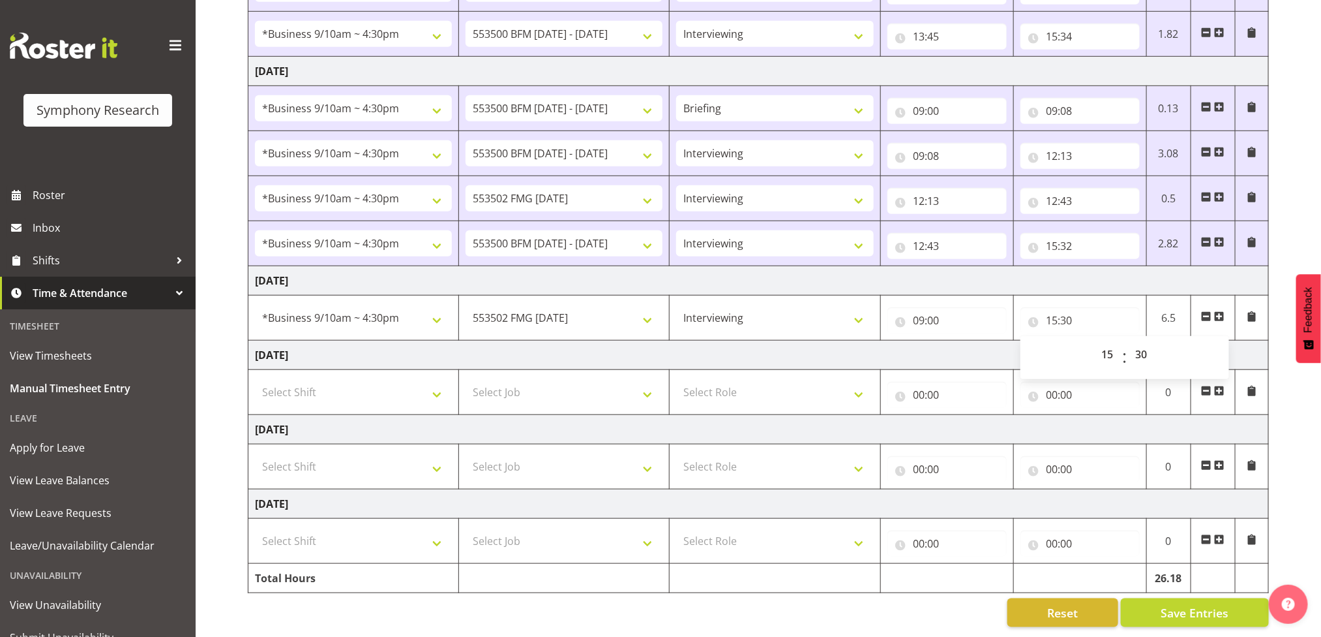
click at [826, 598] on div "Reset Save Entries" at bounding box center [758, 612] width 1021 height 29
click at [1077, 307] on input "15:30" at bounding box center [1080, 320] width 119 height 26
click at [1151, 341] on select "00 01 02 03 04 05 06 07 08 09 10 11 12 13 14 15 16 17 18 19 20 21 22 23 24 25 2…" at bounding box center [1143, 354] width 29 height 26
select select "34"
click at [1129, 341] on select "00 01 02 03 04 05 06 07 08 09 10 11 12 13 14 15 16 17 18 19 20 21 22 23 24 25 2…" at bounding box center [1143, 354] width 29 height 26
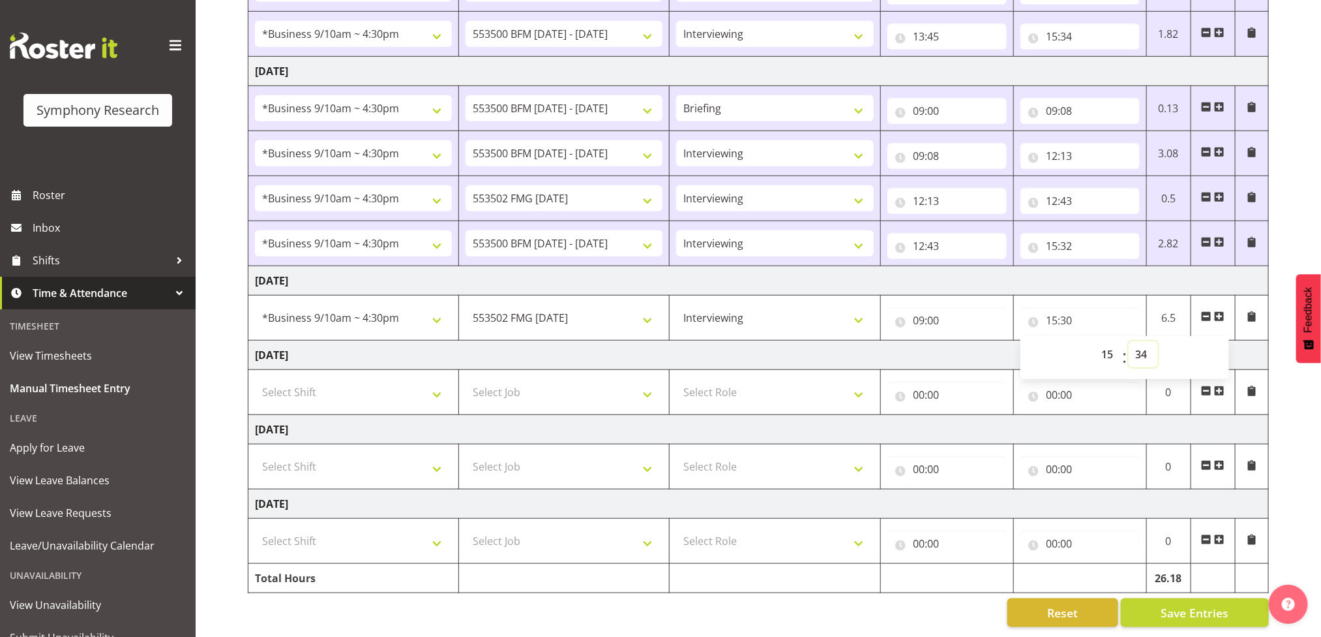
type input "15:34"
click at [924, 340] on td "[DATE]" at bounding box center [758, 354] width 1021 height 29
click at [1202, 604] on span "Save Entries" at bounding box center [1195, 612] width 68 height 17
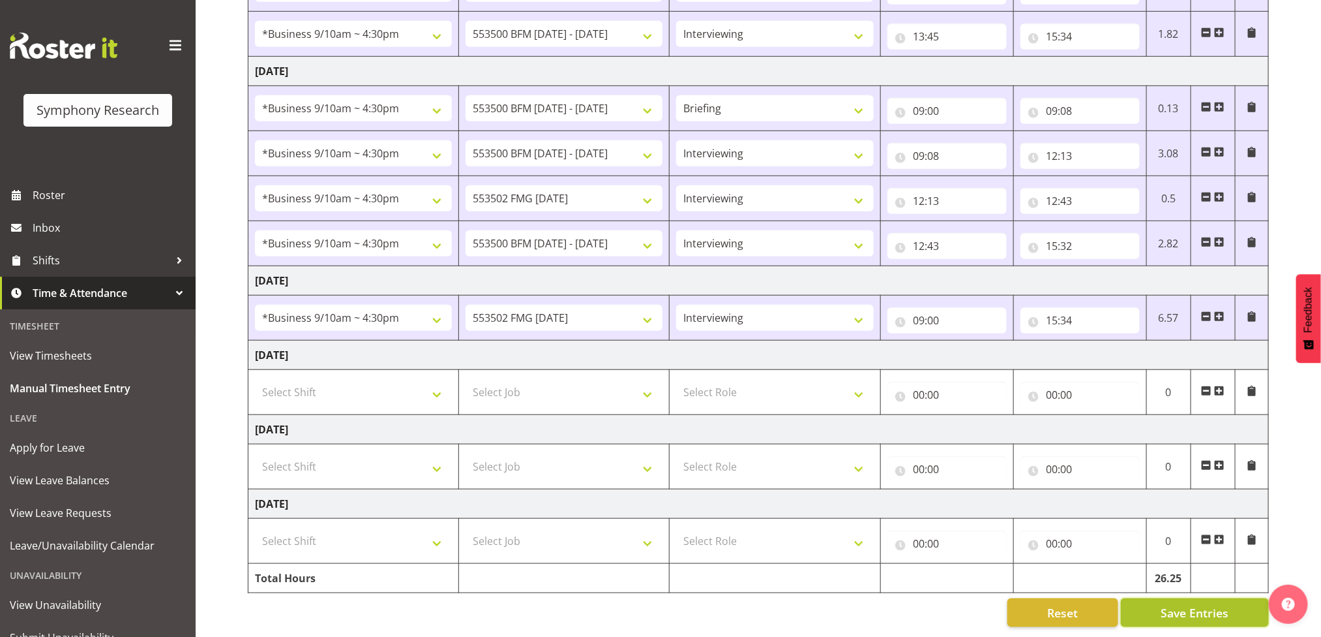
click at [1207, 604] on span "Save Entries" at bounding box center [1195, 612] width 68 height 17
